Goal: Task Accomplishment & Management: Manage account settings

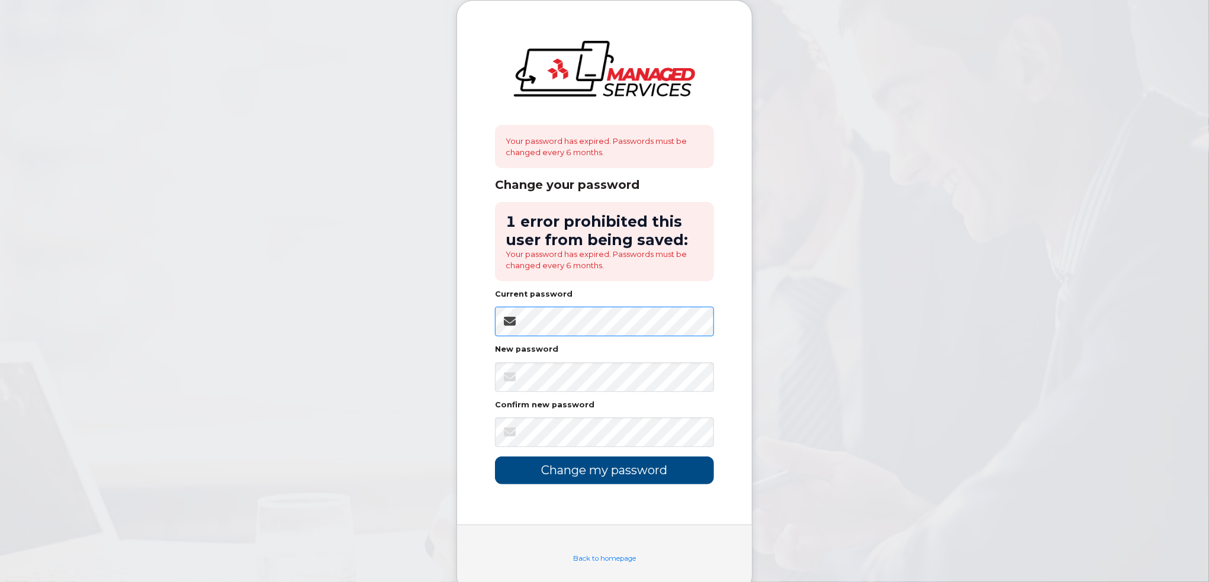
click at [430, 325] on body "Your password has expired. Passwords must be changed every 6 months. Change you…" at bounding box center [604, 305] width 1209 height 610
click at [795, 317] on body "Your password has expired. Passwords must be changed every 6 months. Change you…" at bounding box center [604, 305] width 1209 height 610
click at [471, 328] on div "Your password has expired. Passwords must be changed every 6 months. Change you…" at bounding box center [604, 263] width 295 height 524
click at [882, 302] on body "Your password has expired. Passwords must be changed every 6 months. Change you…" at bounding box center [604, 305] width 1209 height 610
click at [483, 334] on div "Your password has expired. Passwords must be changed every 6 months. Change you…" at bounding box center [604, 263] width 295 height 524
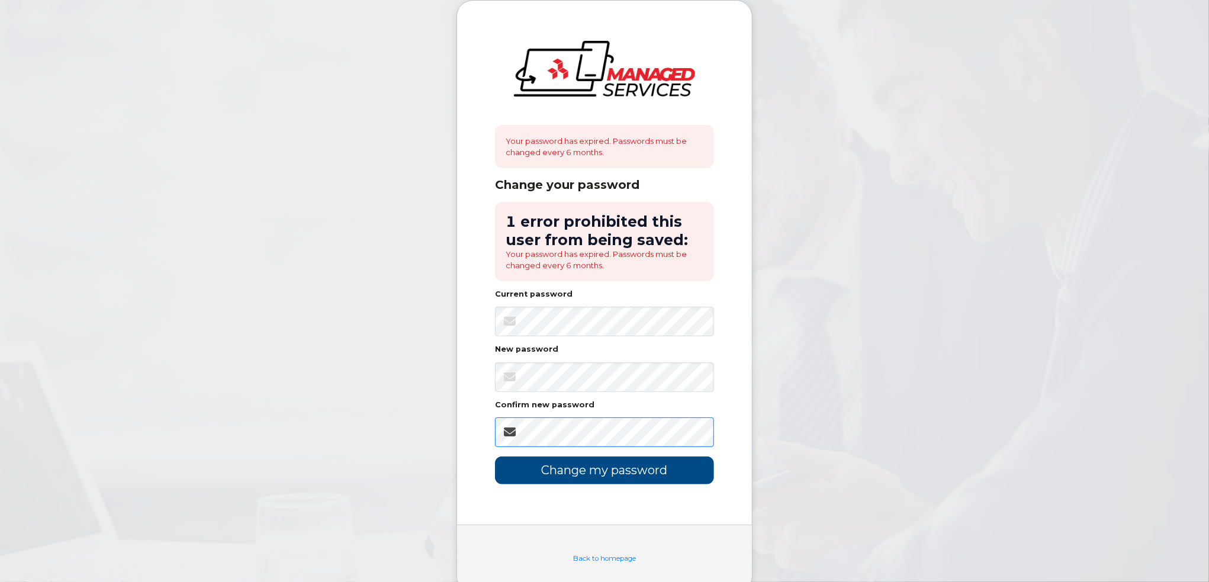
click at [495, 456] on input "Change my password" at bounding box center [604, 470] width 219 height 28
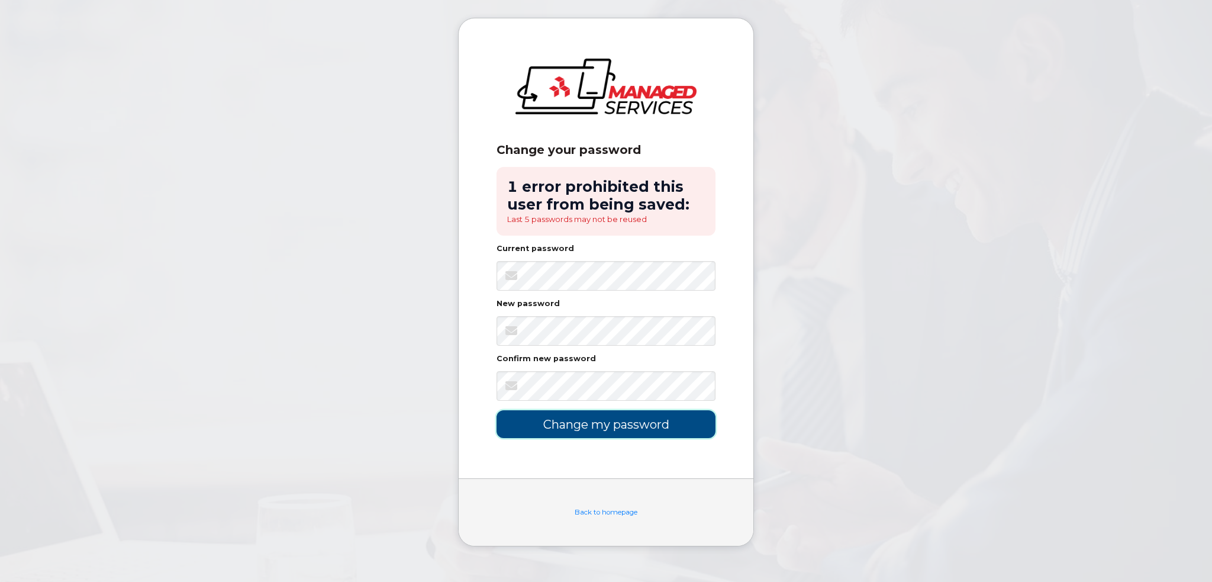
click at [644, 421] on input "Change my password" at bounding box center [606, 424] width 219 height 28
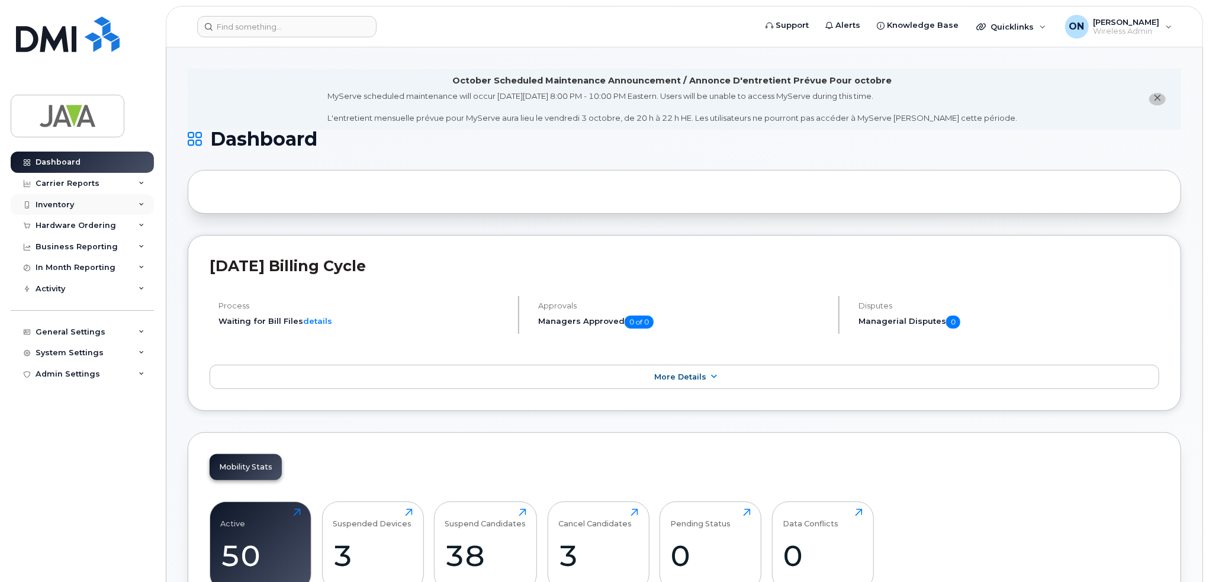
click at [64, 201] on div "Inventory" at bounding box center [55, 204] width 38 height 9
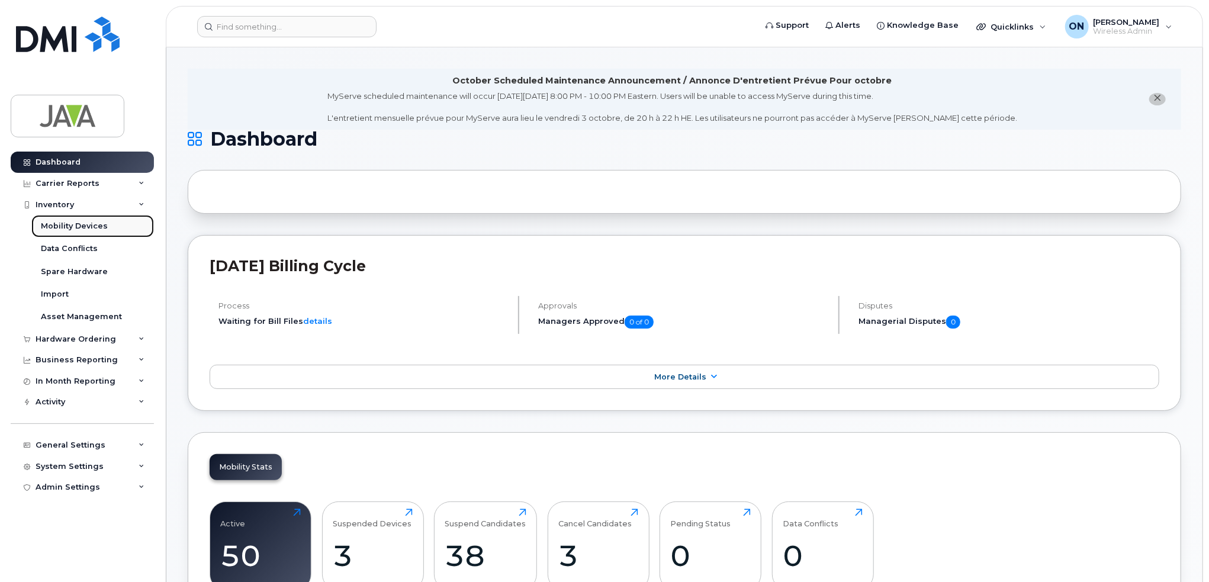
click at [90, 224] on div "Mobility Devices" at bounding box center [74, 226] width 67 height 11
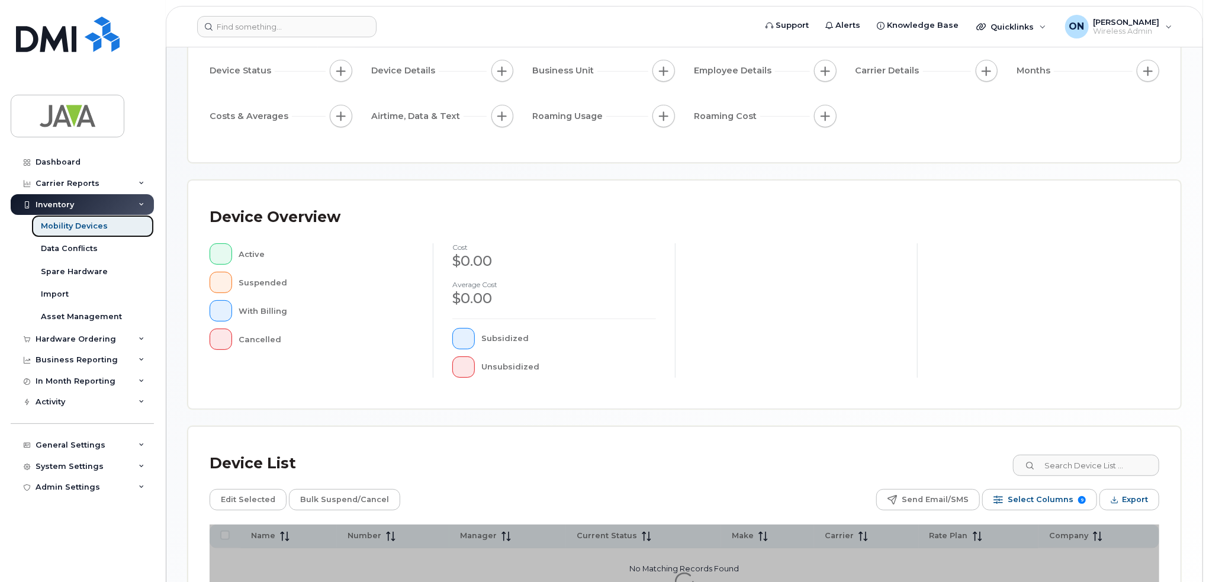
scroll to position [230, 0]
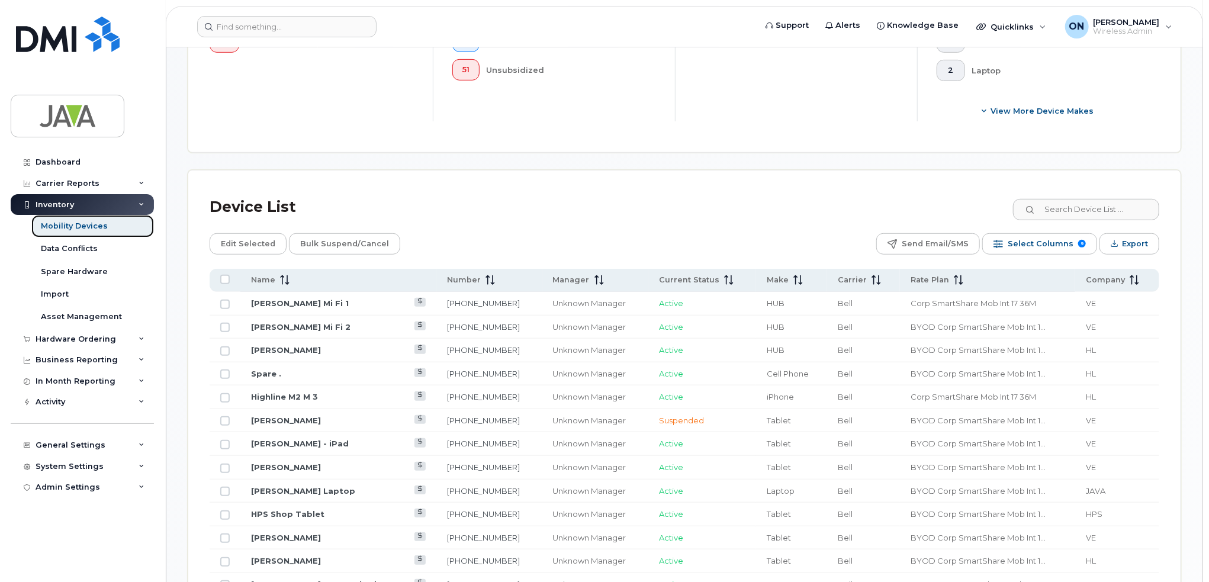
scroll to position [359, 0]
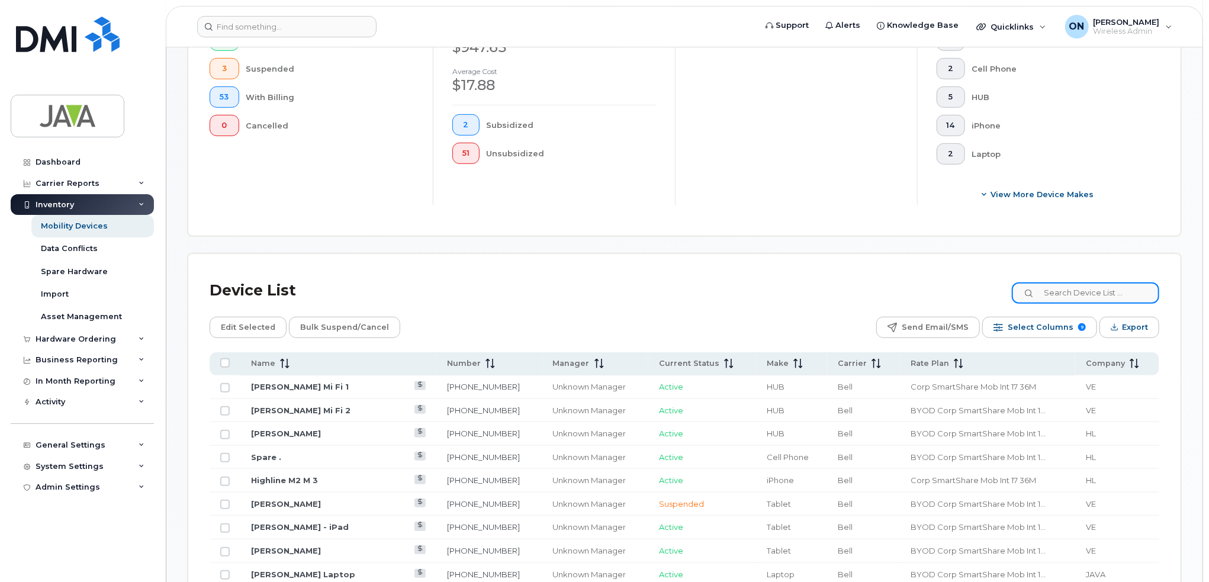
click at [1066, 286] on input at bounding box center [1084, 292] width 147 height 21
paste input "Fijo Joshua"
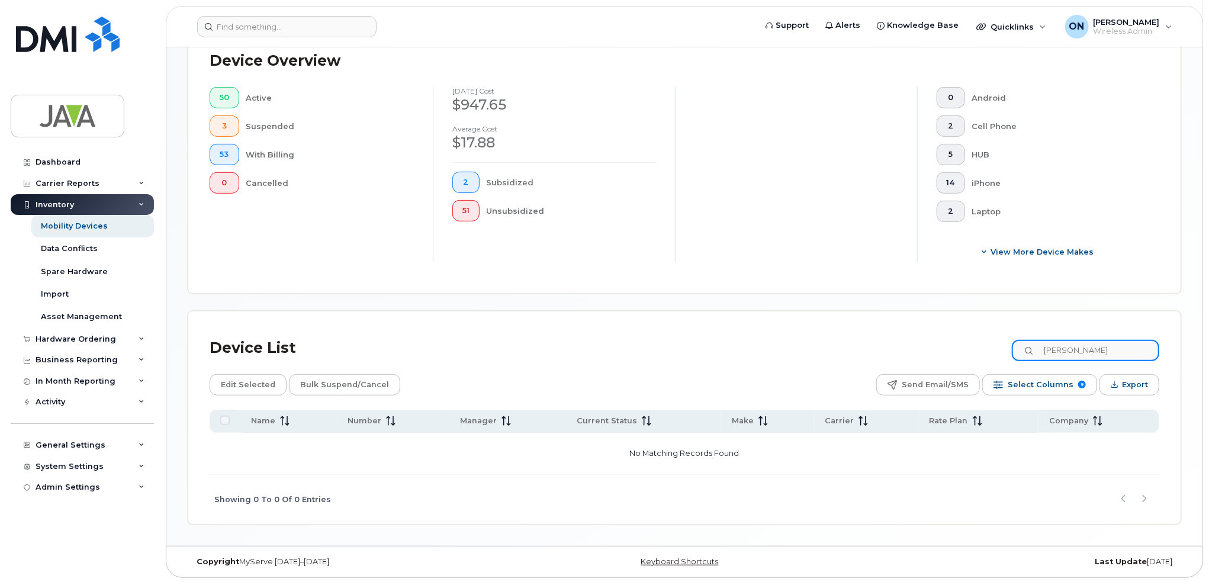
drag, startPoint x: 1054, startPoint y: 343, endPoint x: 982, endPoint y: 364, distance: 75.3
click at [982, 364] on div "Device List Fijo Joshua Edit Selected Bulk Suspend/Cancel Send Email/SMS Select…" at bounding box center [684, 428] width 949 height 191
click at [1123, 349] on input "Fijo Joshua" at bounding box center [1084, 350] width 147 height 21
click at [1090, 351] on input "Fijo Joshua" at bounding box center [1084, 350] width 147 height 21
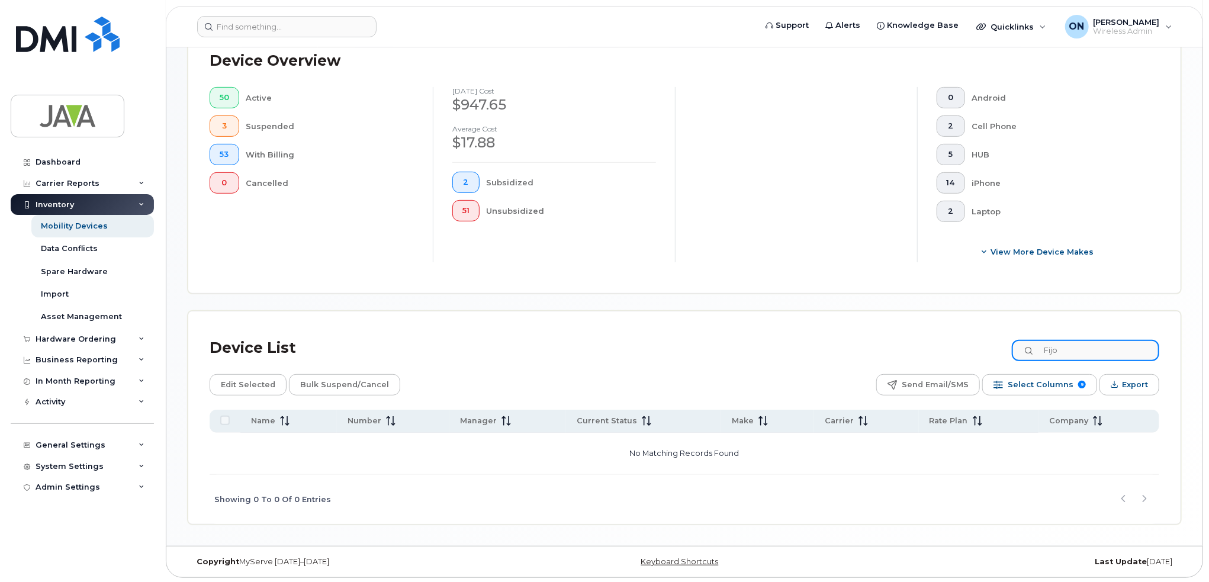
drag, startPoint x: 1085, startPoint y: 347, endPoint x: 959, endPoint y: 363, distance: 127.7
click at [962, 362] on div "Device List Fijo Edit Selected Bulk Suspend/Cancel Send Email/SMS Select Column…" at bounding box center [684, 428] width 949 height 191
paste input "7809105181"
type input "7809105181"
click at [1080, 476] on div "Showing 0 To 0 Of 0 Entries" at bounding box center [684, 499] width 949 height 49
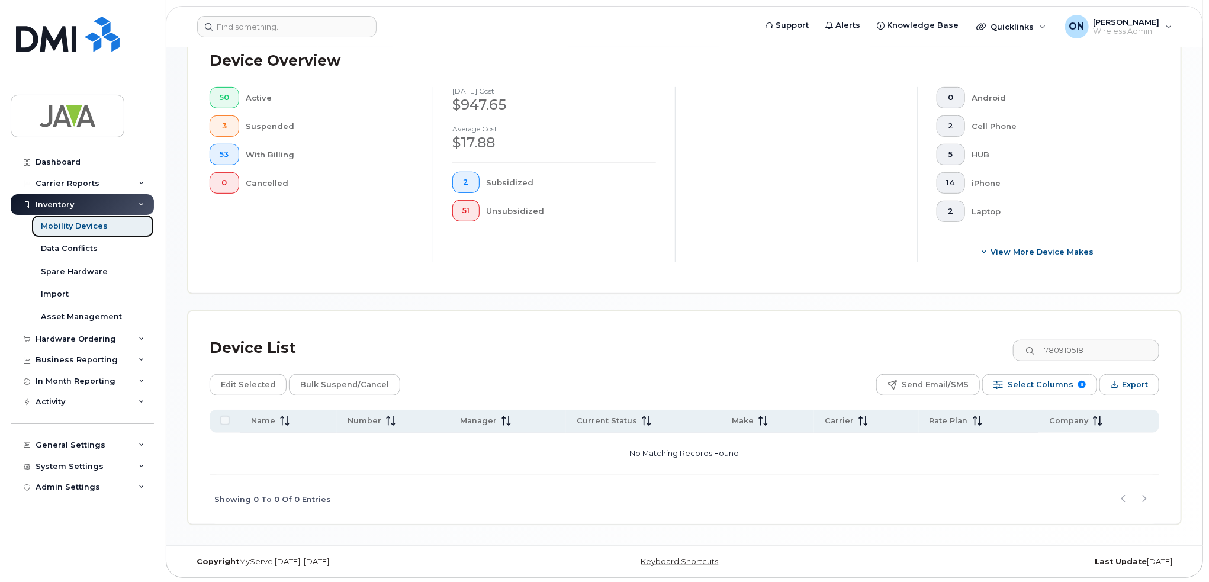
click at [101, 225] on div "Mobility Devices" at bounding box center [74, 226] width 67 height 11
click at [1101, 347] on input "7809105181" at bounding box center [1084, 350] width 147 height 21
click at [1106, 352] on input "7809105181" at bounding box center [1084, 350] width 147 height 21
drag, startPoint x: 1106, startPoint y: 351, endPoint x: 723, endPoint y: 369, distance: 382.7
click at [726, 367] on div "Device List 7809105181 Edit Selected Bulk Suspend/Cancel Send Email/SMS Select …" at bounding box center [684, 428] width 949 height 191
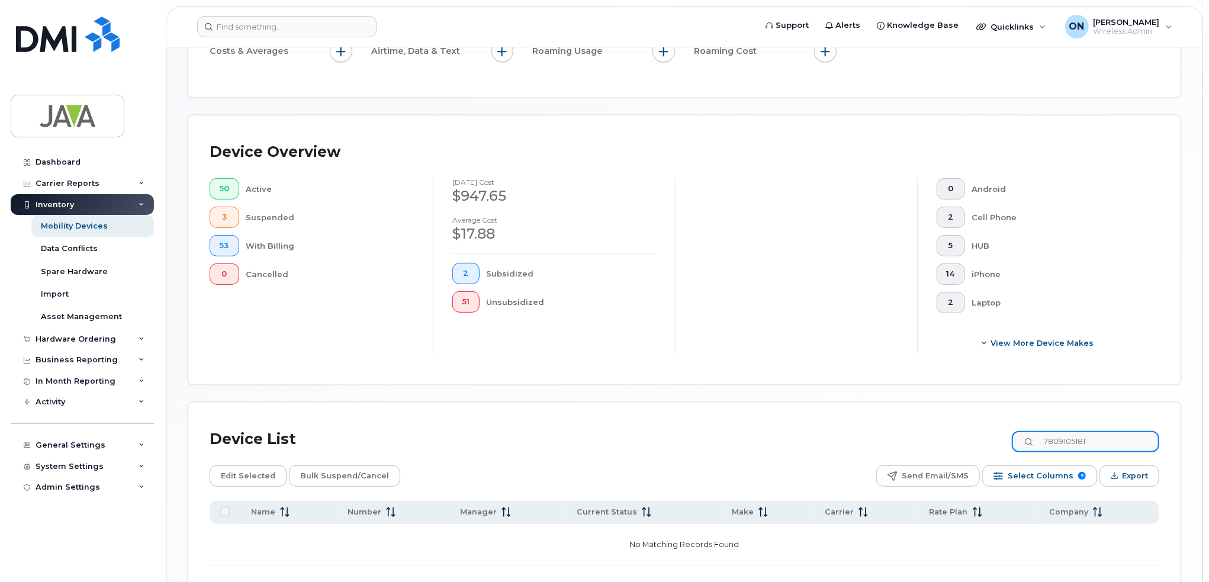
scroll to position [124, 0]
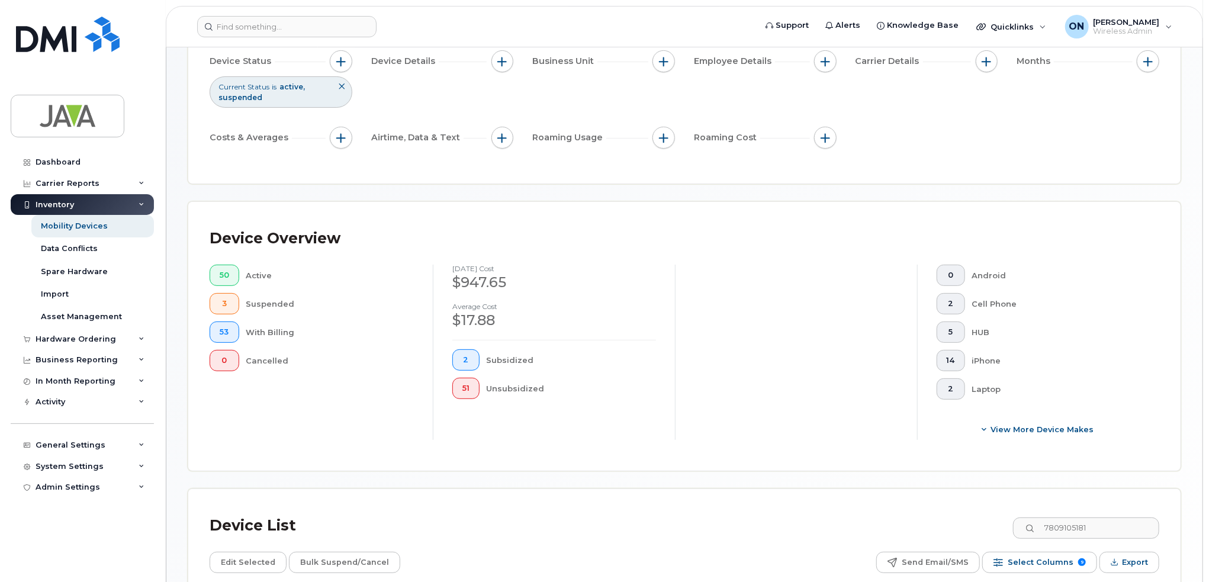
drag, startPoint x: 1122, startPoint y: 516, endPoint x: 955, endPoint y: 525, distance: 167.8
click at [955, 525] on div "Device List 7809105181" at bounding box center [684, 525] width 949 height 31
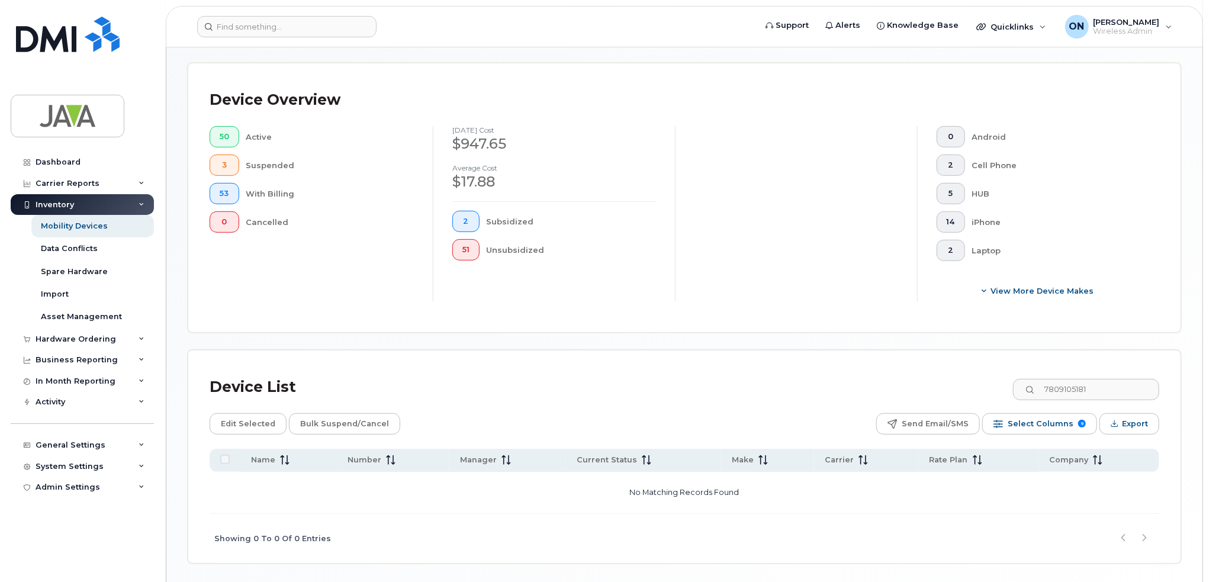
scroll to position [302, 0]
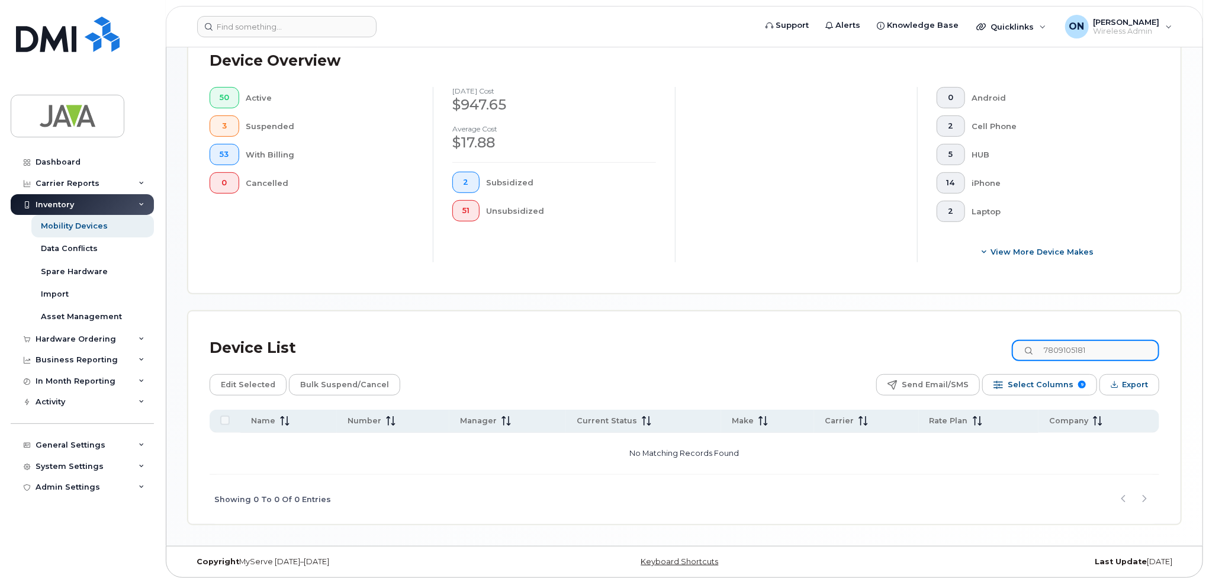
click at [1106, 344] on input "7809105181" at bounding box center [1084, 350] width 147 height 21
click at [1111, 350] on input "7809105181" at bounding box center [1084, 350] width 147 height 21
drag, startPoint x: 1117, startPoint y: 351, endPoint x: 1037, endPoint y: 359, distance: 80.9
click at [1037, 359] on input "7809105181" at bounding box center [1084, 350] width 147 height 21
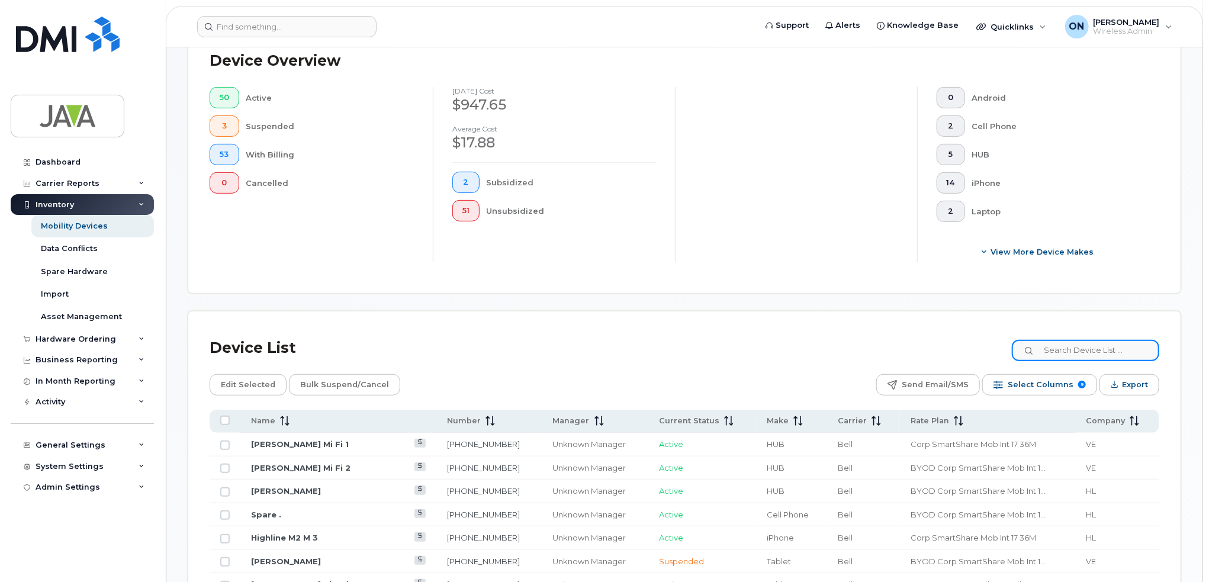
paste input "Erika Kraus"
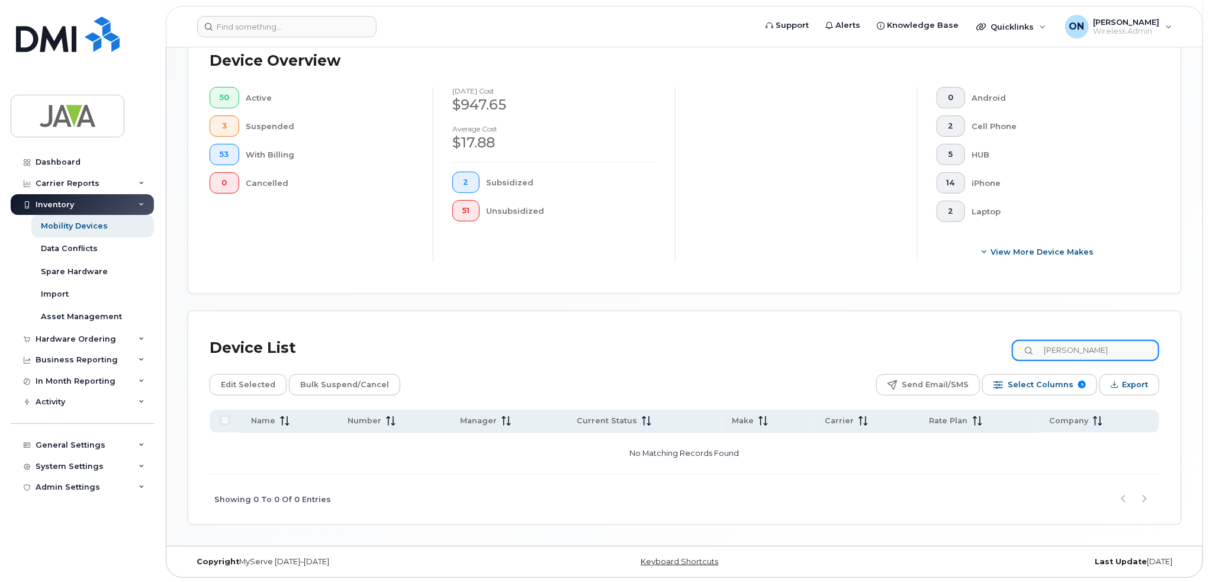
type input "Erika"
click at [264, 155] on div "With Billing" at bounding box center [330, 154] width 168 height 21
click at [230, 151] on button "53" at bounding box center [225, 154] width 30 height 21
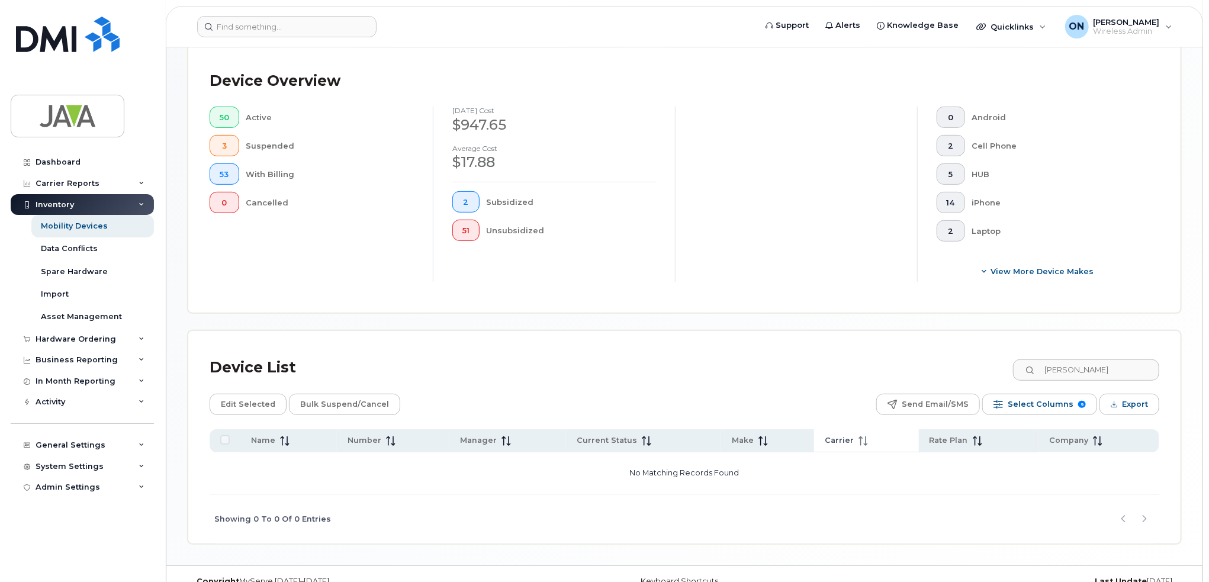
scroll to position [333, 0]
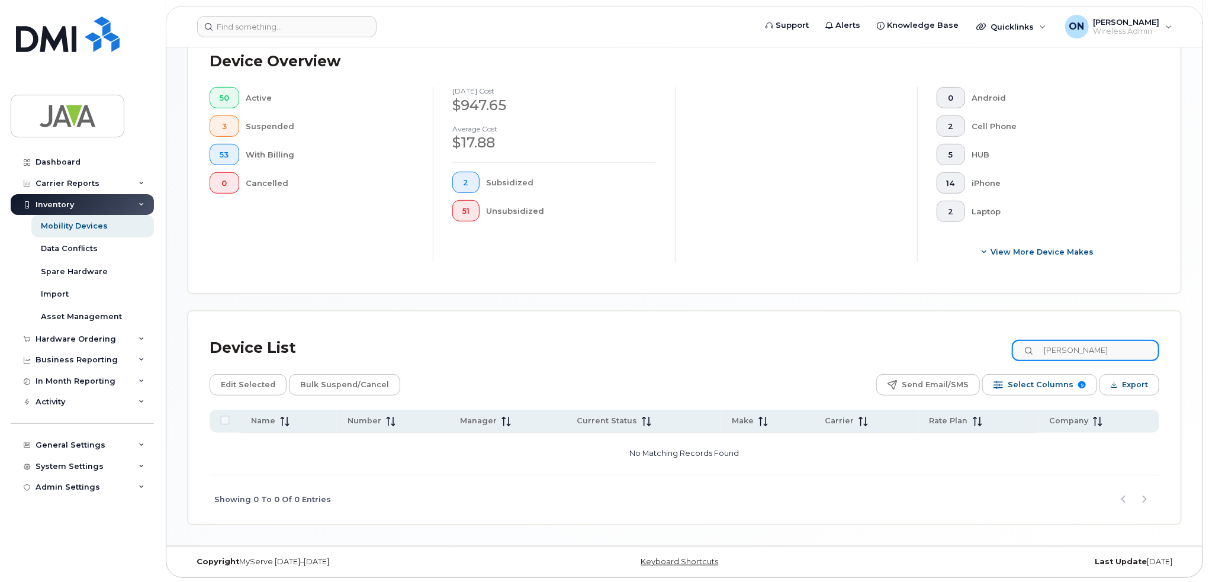
click at [1091, 347] on input "Erika" at bounding box center [1084, 350] width 147 height 21
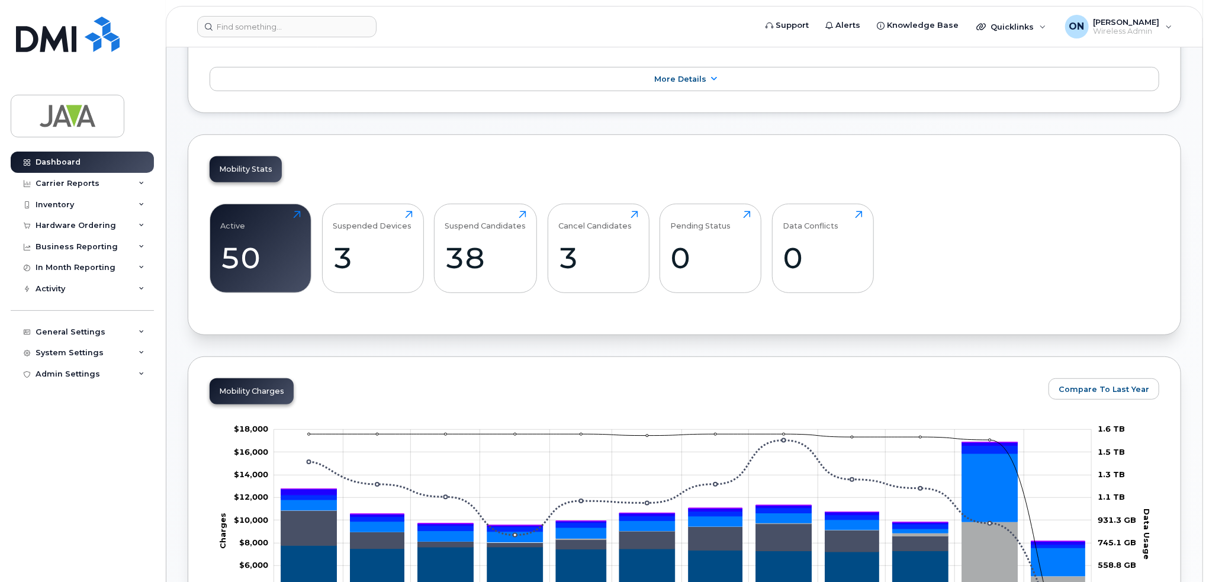
scroll to position [296, 0]
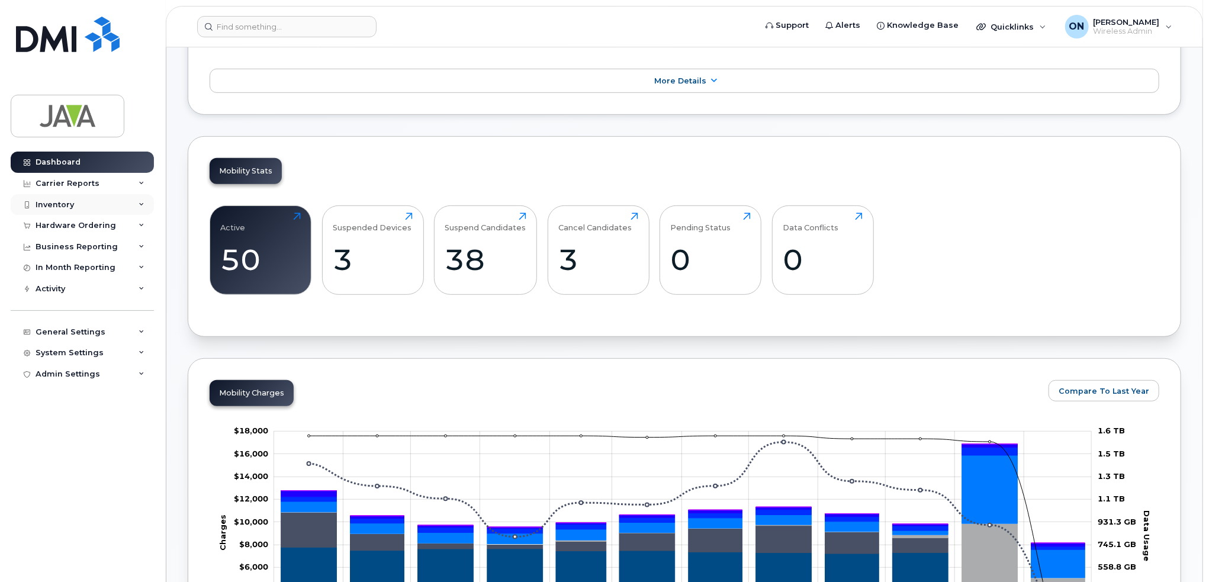
click at [69, 207] on div "Inventory" at bounding box center [55, 204] width 38 height 9
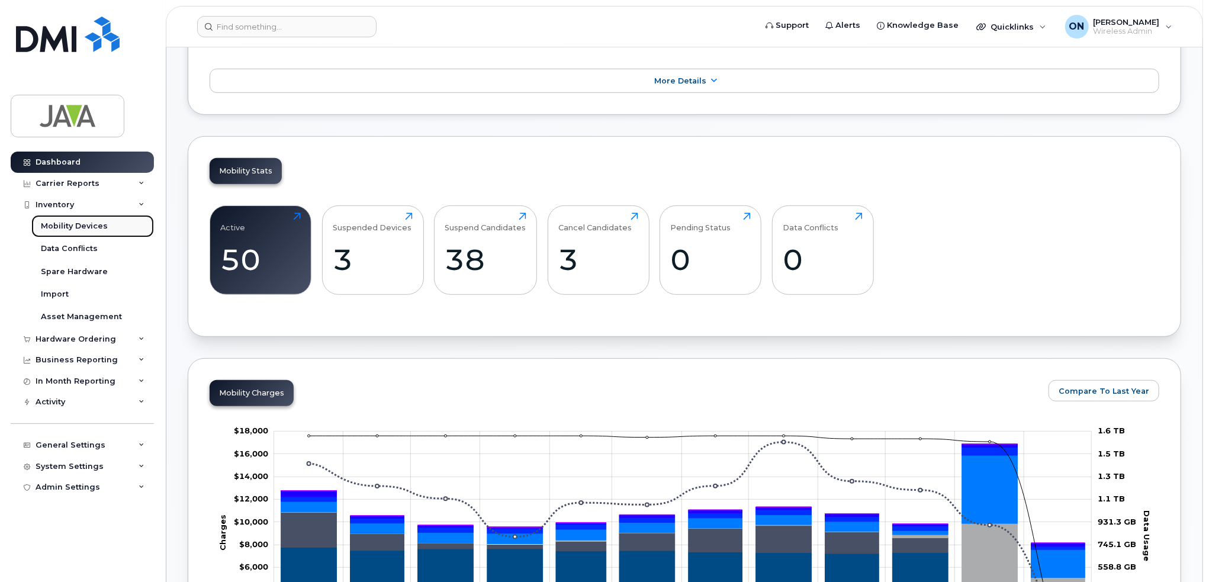
click at [66, 225] on div "Mobility Devices" at bounding box center [74, 226] width 67 height 11
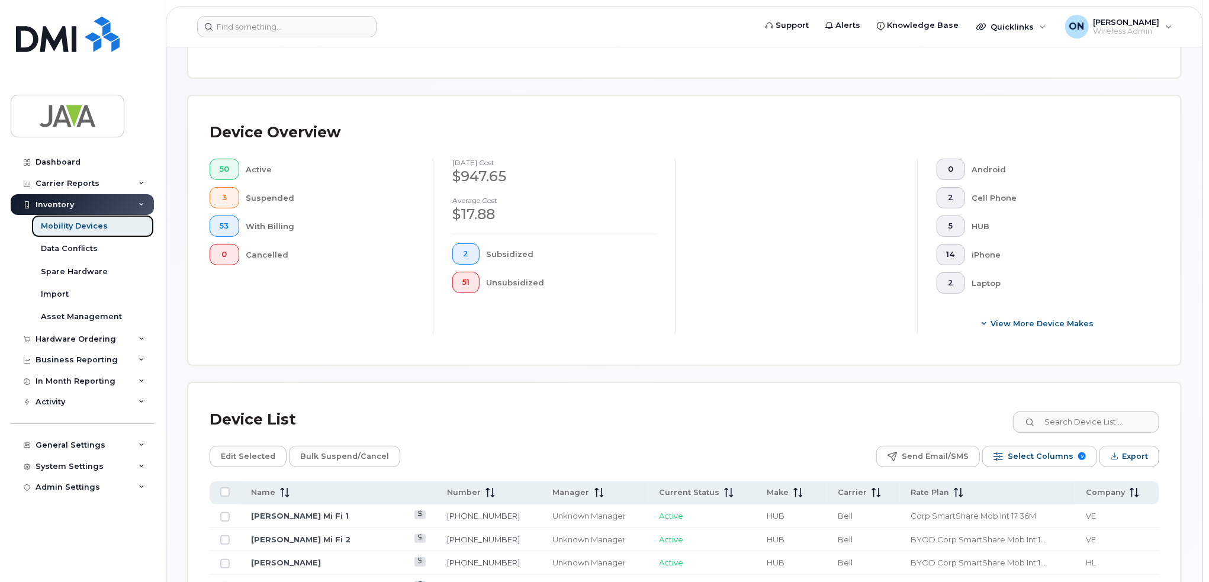
scroll to position [261, 0]
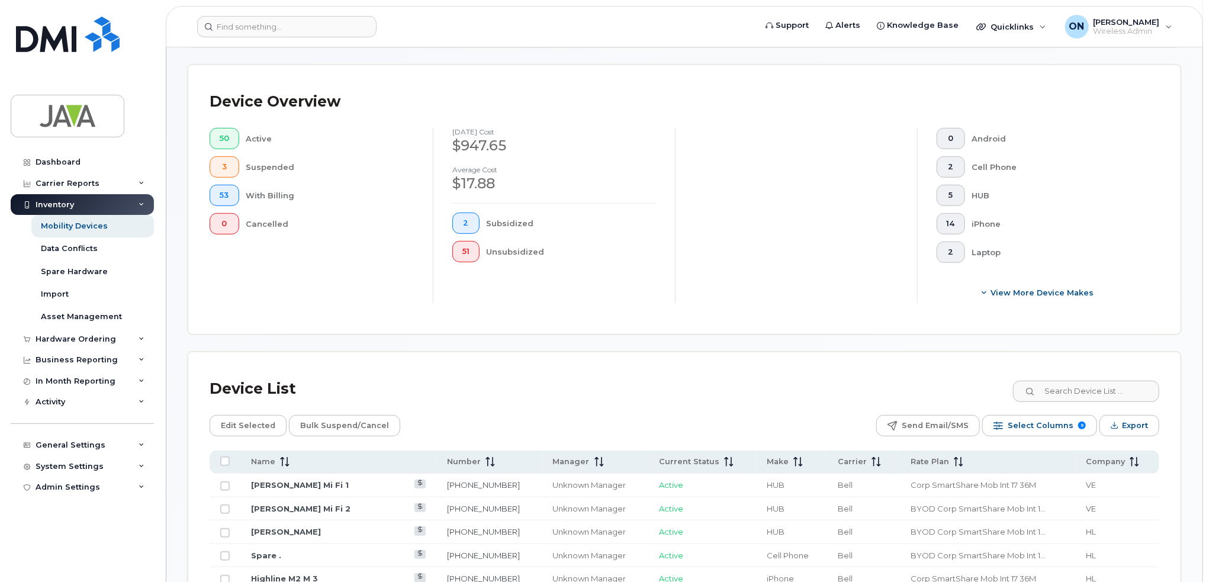
click at [1073, 385] on input at bounding box center [1084, 391] width 147 height 21
paste input "7809105181"
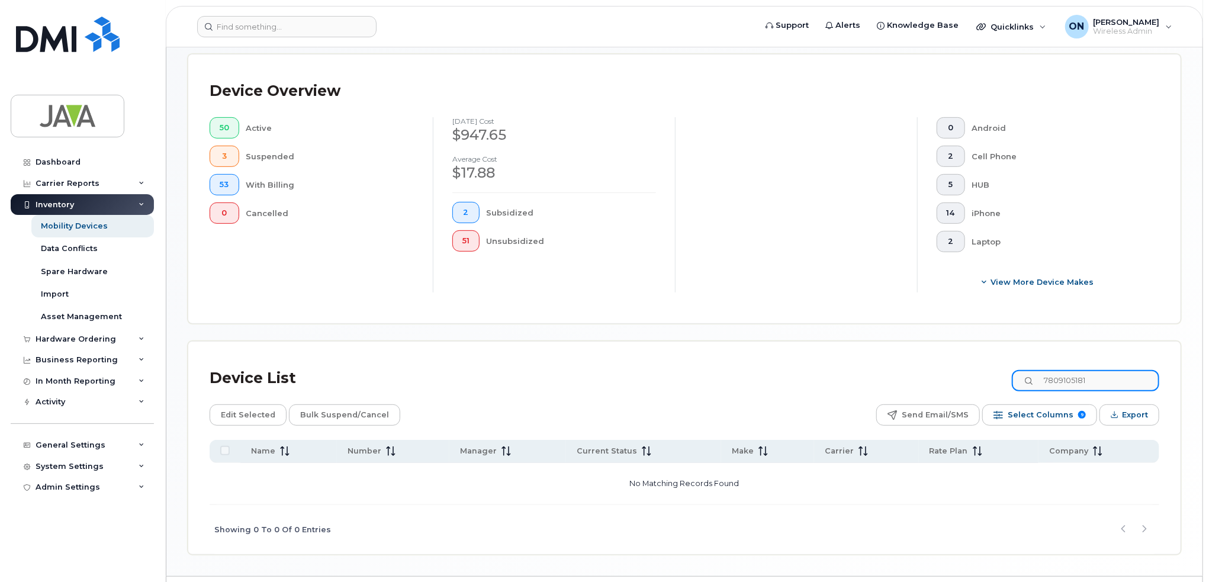
scroll to position [302, 0]
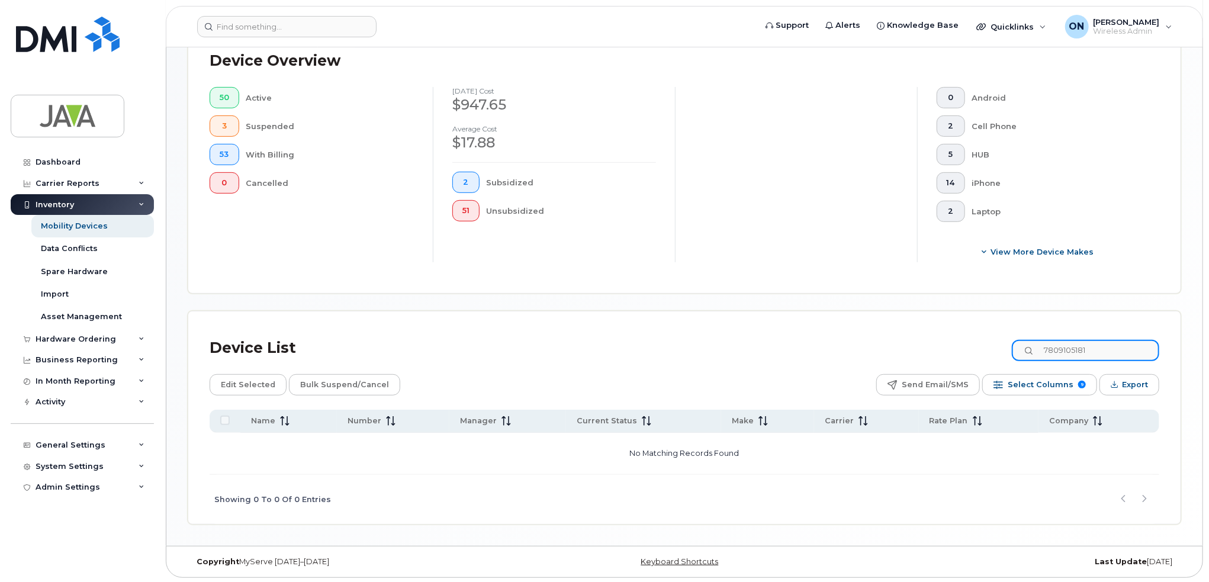
type input "7809105181"
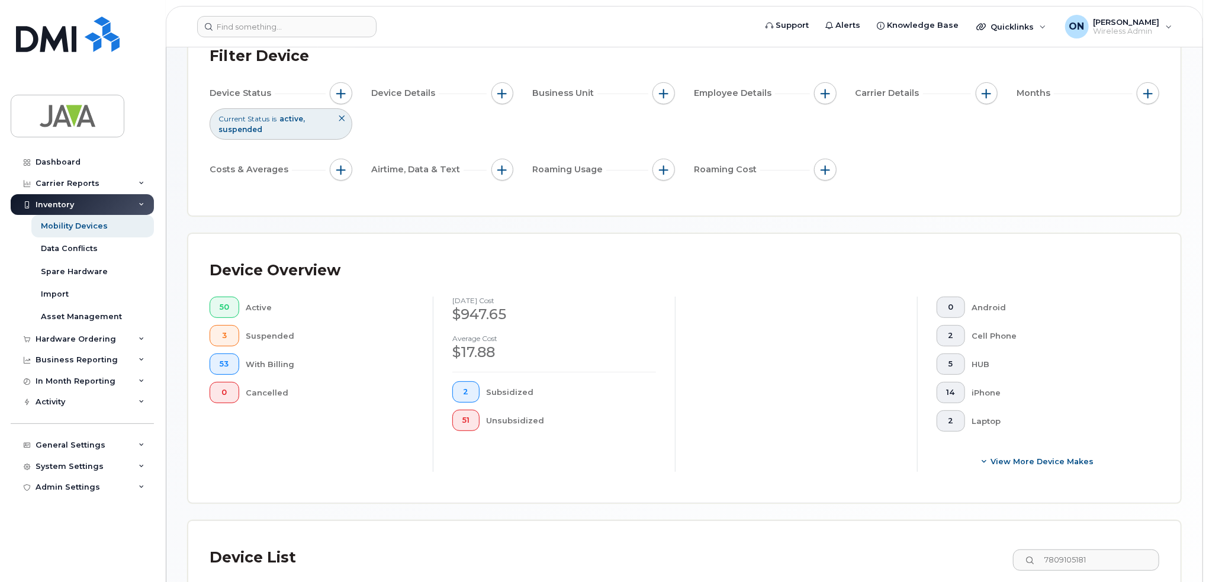
scroll to position [0, 0]
